Goal: Task Accomplishment & Management: Manage account settings

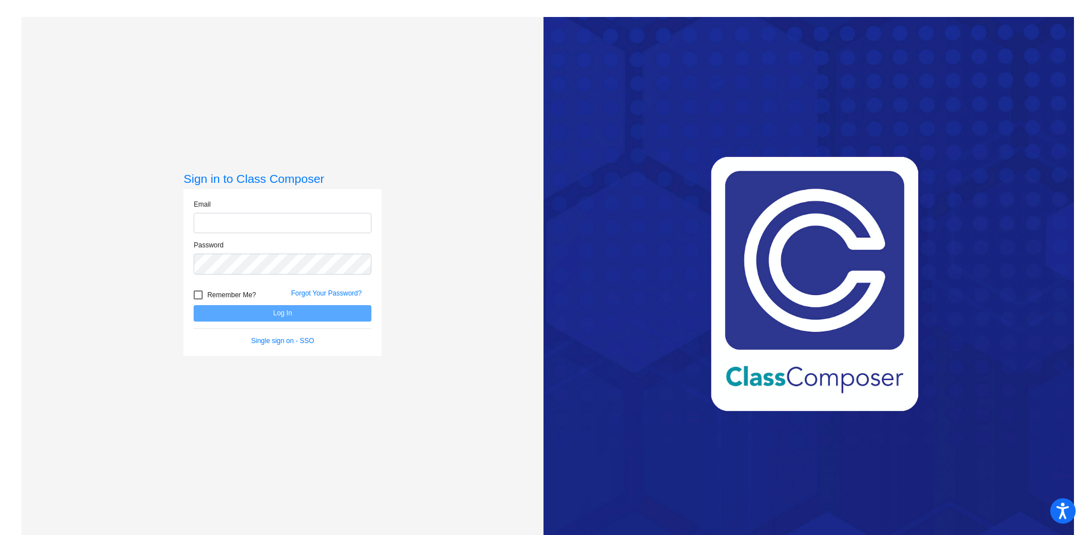
click at [250, 220] on input "email" at bounding box center [283, 223] width 178 height 21
click at [253, 311] on button "Log In" at bounding box center [283, 313] width 178 height 16
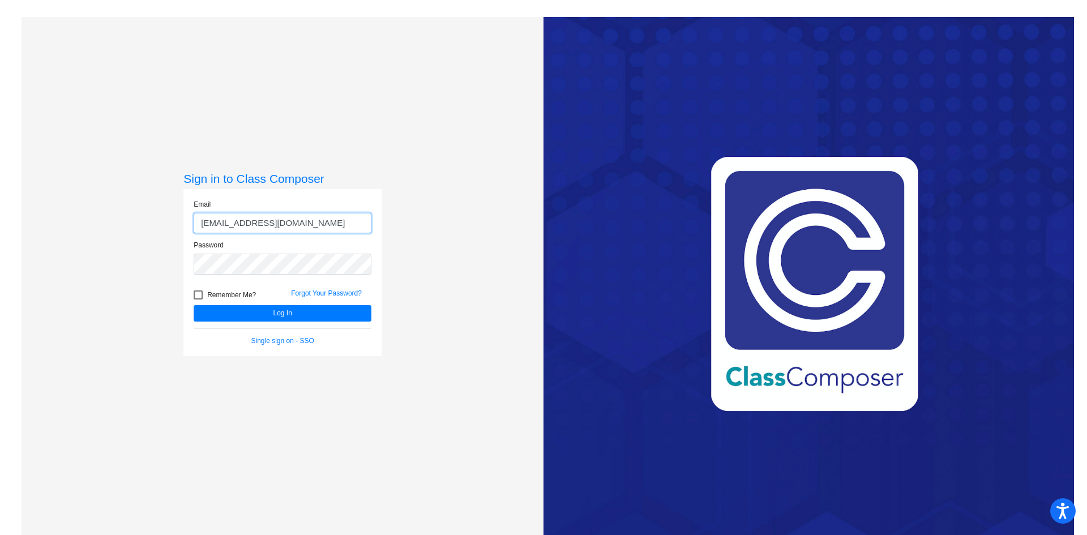
click at [256, 224] on input "madisonleviner@ccs.k12.nc.us" at bounding box center [283, 223] width 178 height 21
type input "madisonpierpoint@ccs.k12.nc.us"
click at [194, 305] on button "Log In" at bounding box center [283, 313] width 178 height 16
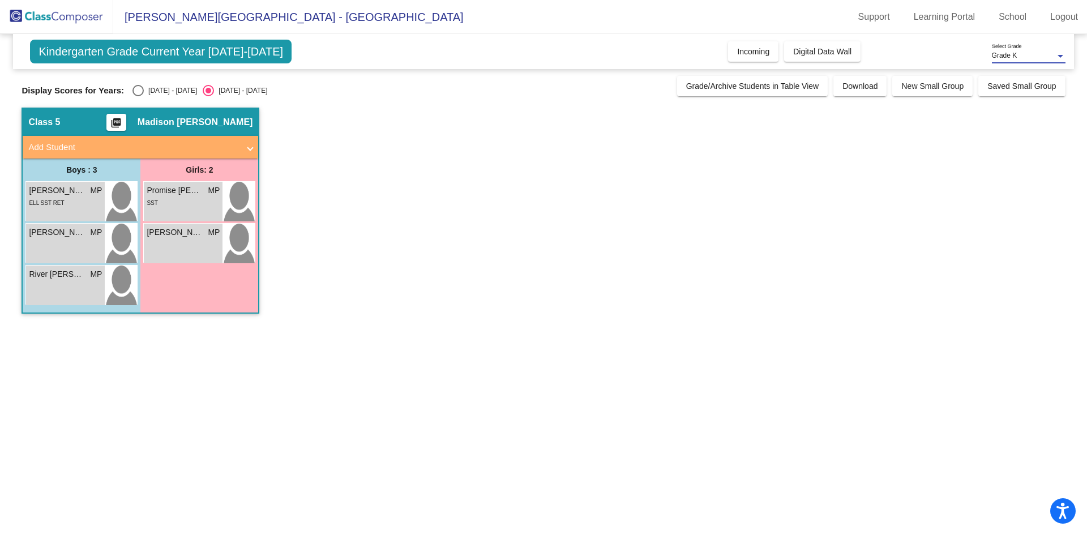
click at [1053, 55] on div "Grade K" at bounding box center [1023, 56] width 63 height 8
click at [1053, 55] on span "Grade K" at bounding box center [1029, 56] width 74 height 20
click at [1011, 15] on link "School" at bounding box center [1013, 17] width 46 height 18
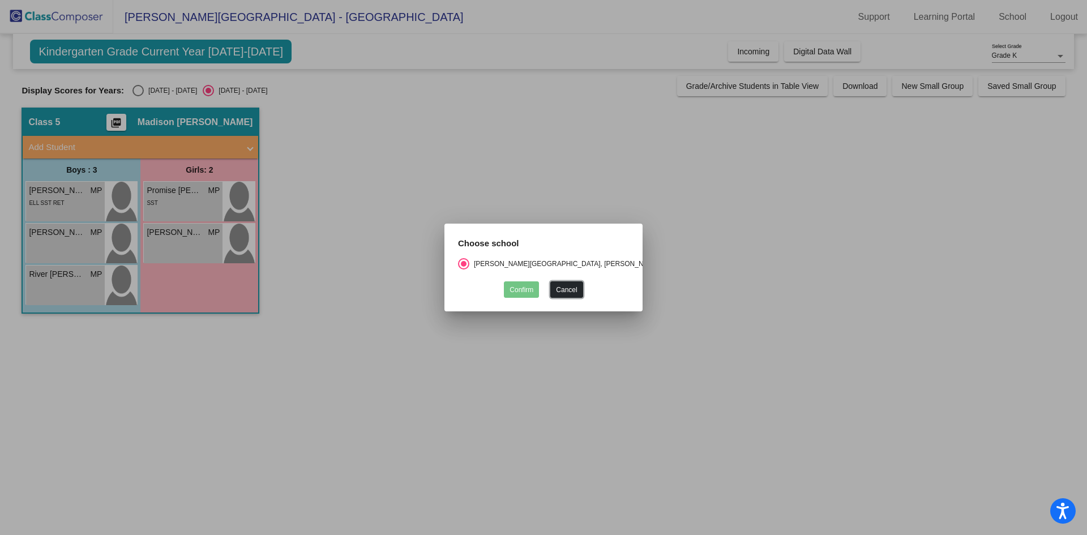
click at [574, 285] on button "Cancel" at bounding box center [566, 289] width 32 height 16
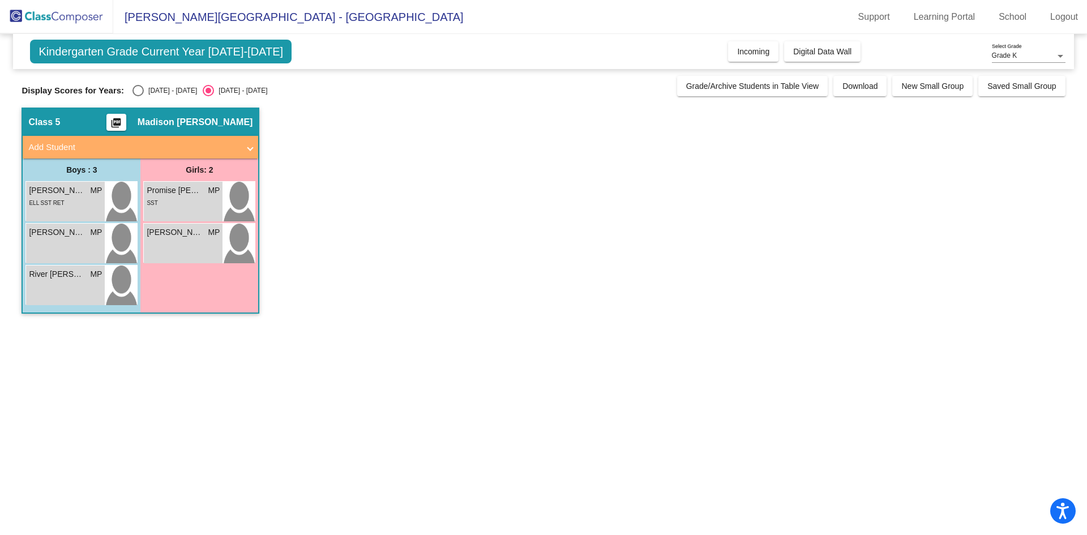
click at [178, 45] on span "Kindergarten Grade Current Year 2025-2026" at bounding box center [161, 52] width 262 height 24
click at [823, 49] on span "Digital Data Wall" at bounding box center [822, 51] width 58 height 9
click at [193, 210] on div "Promise Winn MP lock do_not_disturb_alt SST" at bounding box center [183, 202] width 79 height 40
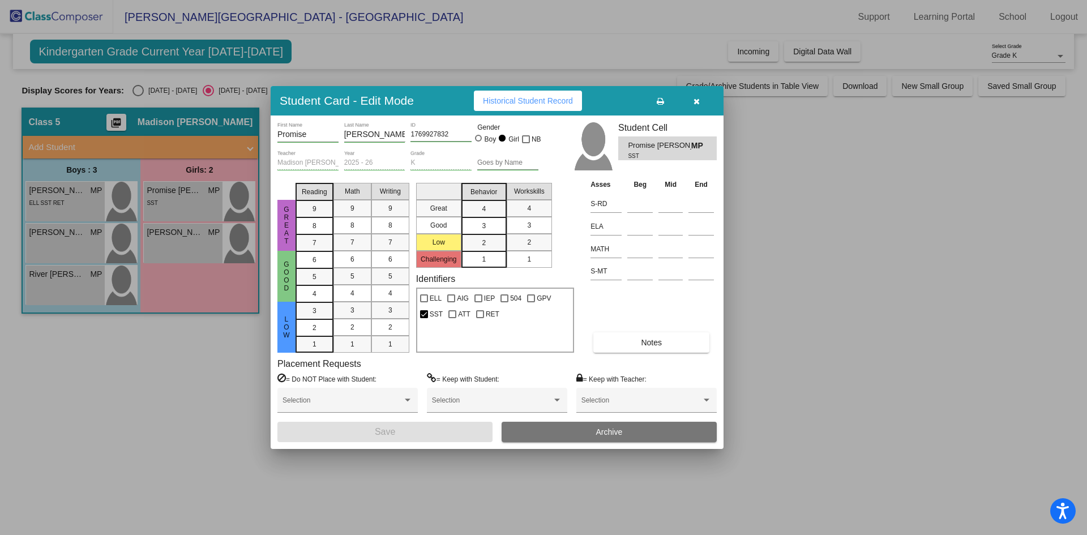
click at [510, 102] on span "Historical Student Record" at bounding box center [528, 100] width 90 height 9
click at [691, 97] on button "button" at bounding box center [696, 101] width 36 height 20
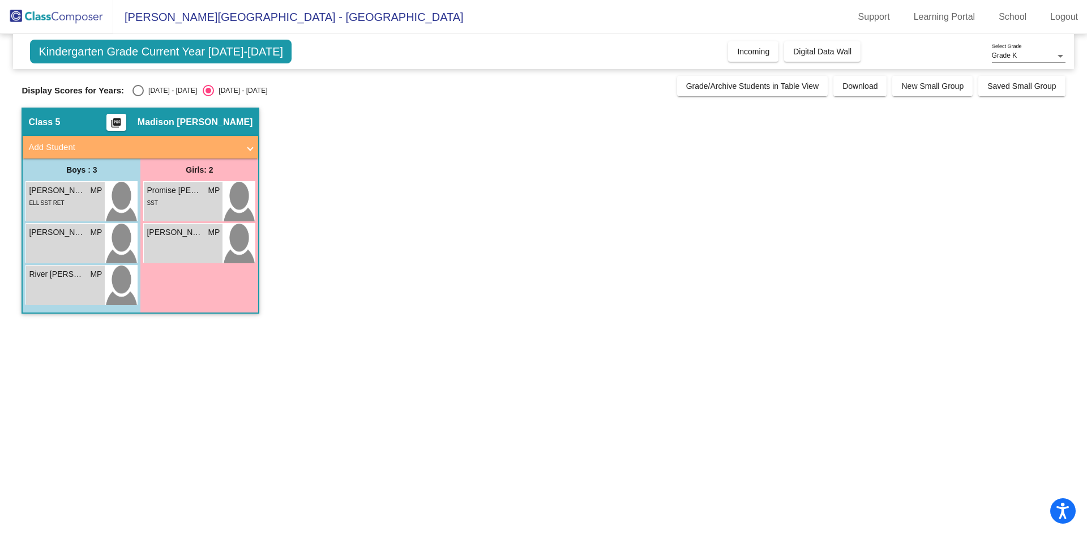
click at [135, 93] on div "Select an option" at bounding box center [138, 90] width 11 height 11
click at [138, 96] on input "2024 - 2025" at bounding box center [138, 96] width 1 height 1
radio input "true"
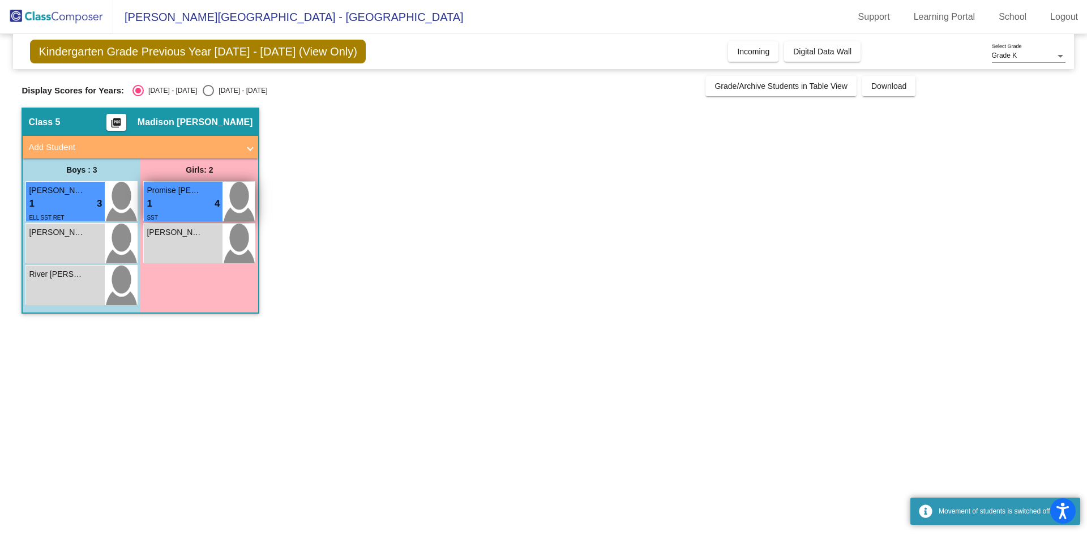
click at [191, 199] on div "1 lock do_not_disturb_alt 4" at bounding box center [183, 204] width 73 height 15
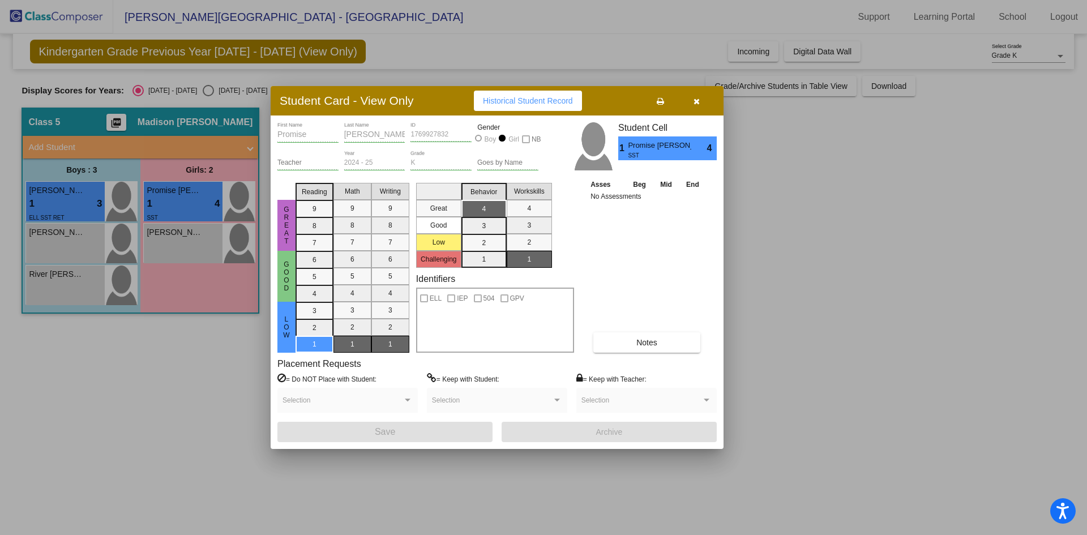
click at [697, 101] on icon "button" at bounding box center [697, 101] width 6 height 8
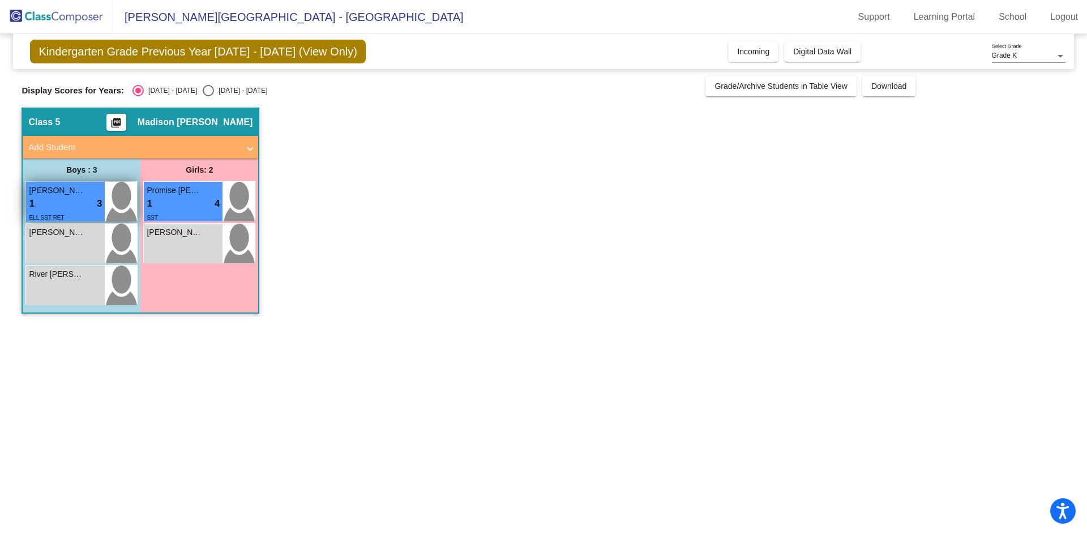
click at [101, 189] on div "Kael Vergara Aular" at bounding box center [65, 191] width 73 height 12
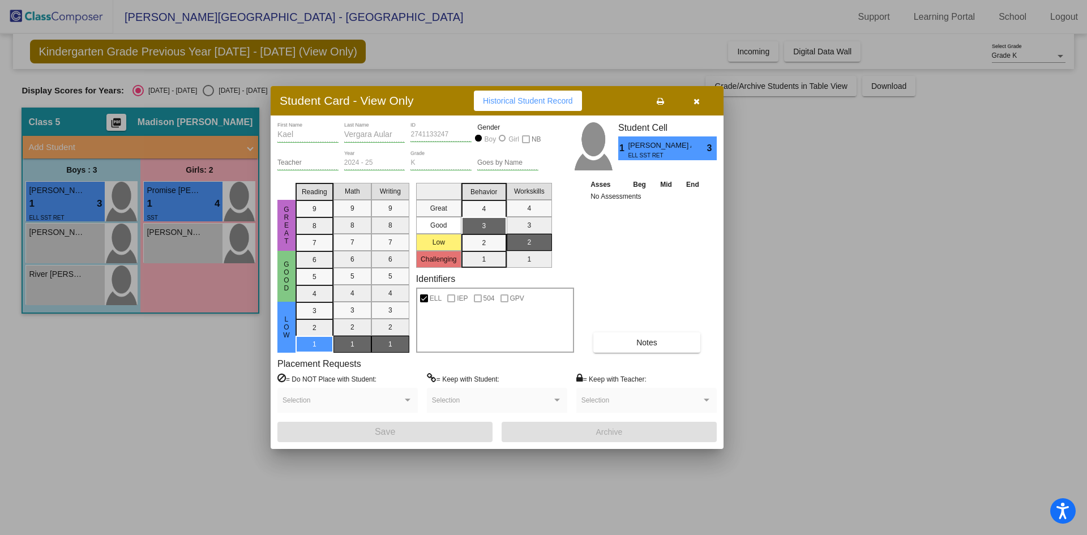
click at [701, 96] on button "button" at bounding box center [696, 101] width 36 height 20
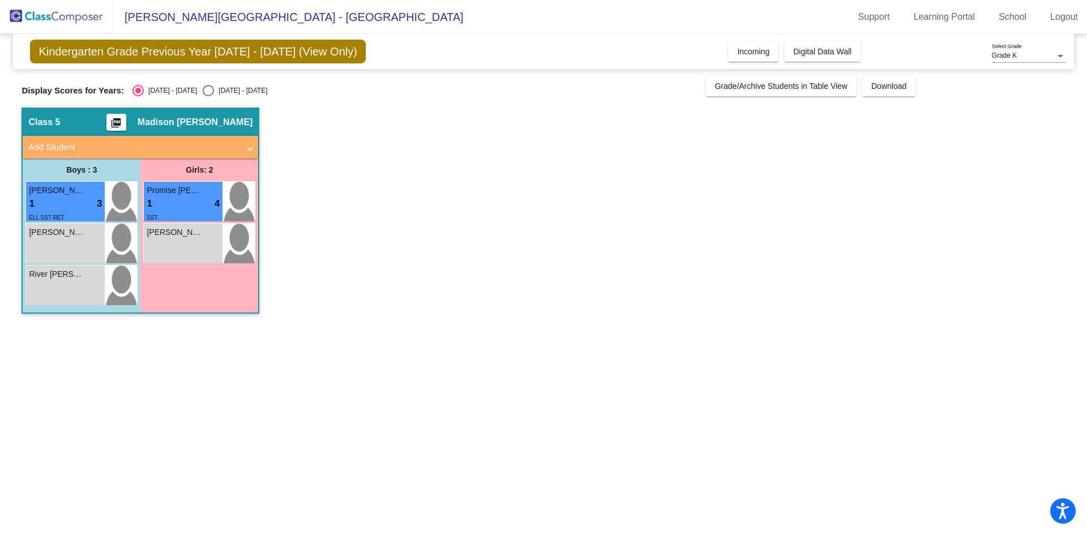
click at [203, 89] on div "Select an option" at bounding box center [208, 90] width 11 height 11
click at [208, 96] on input "2025 - 2026" at bounding box center [208, 96] width 1 height 1
radio input "true"
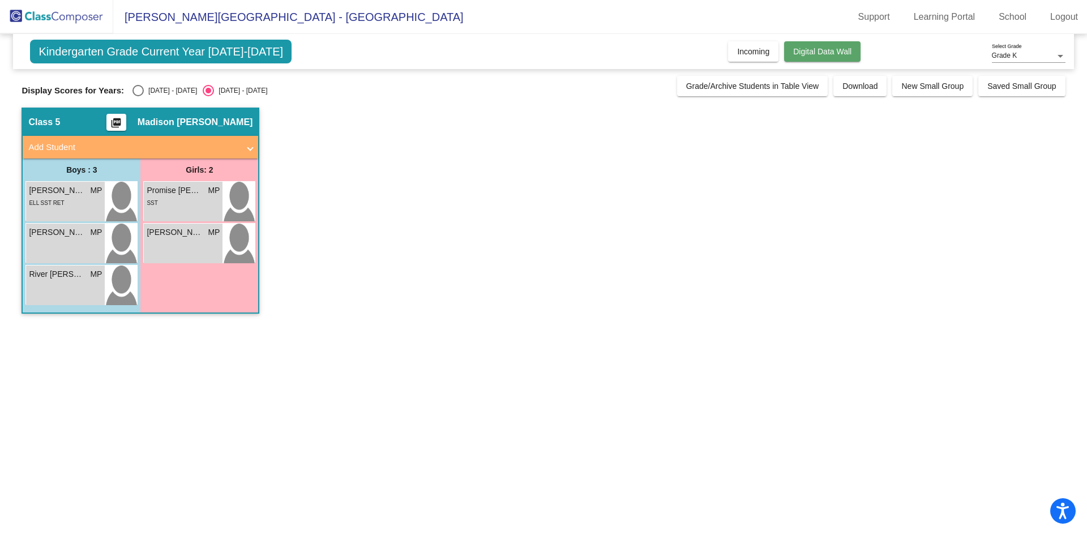
click at [809, 48] on span "Digital Data Wall" at bounding box center [822, 51] width 58 height 9
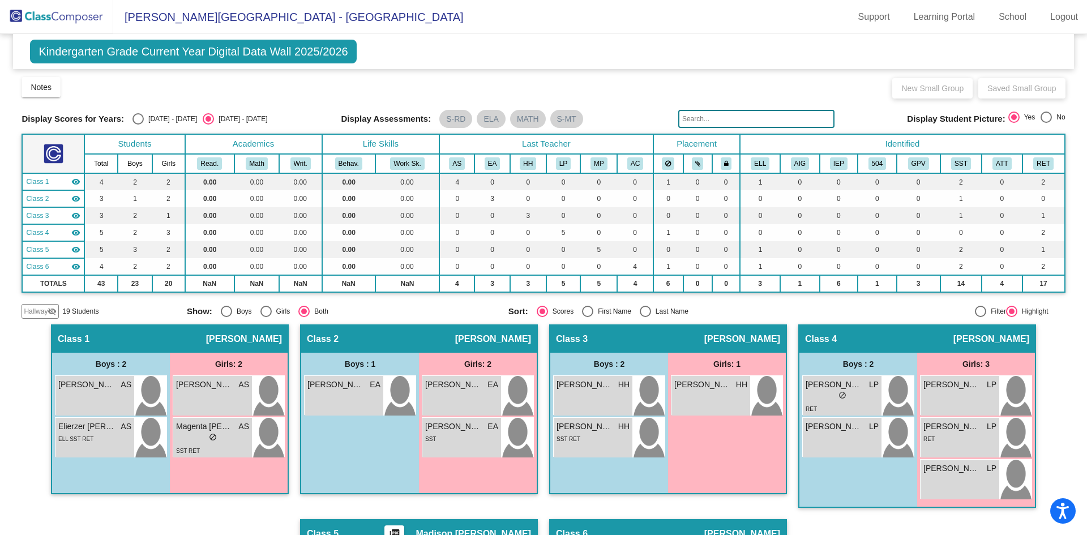
click at [809, 48] on div "Kindergarten Grade Current Year Digital Data Wall 2025/2026 Add, Move, or Retai…" at bounding box center [543, 51] width 1061 height 35
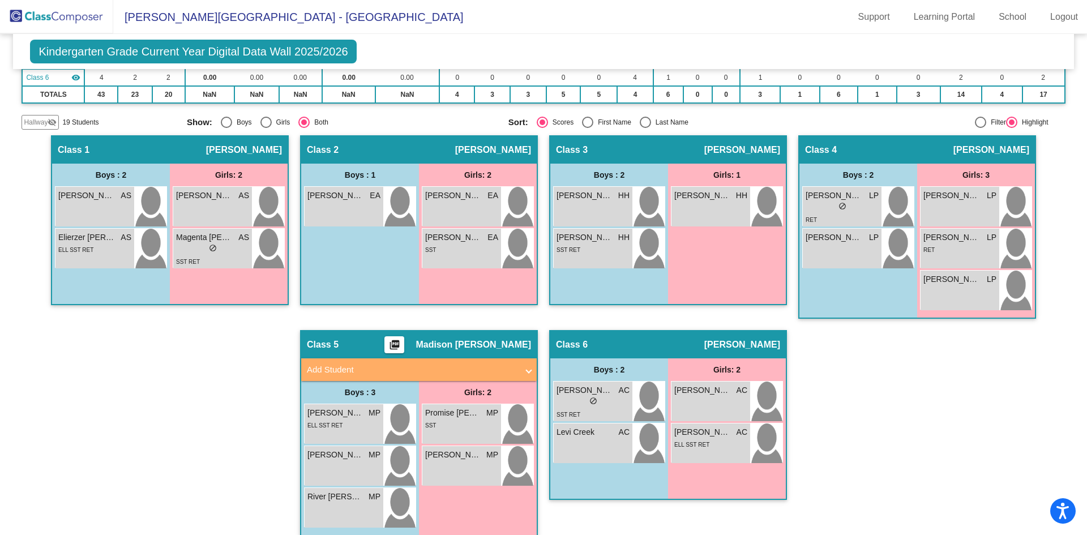
scroll to position [190, 0]
